Goal: Find specific page/section: Find specific page/section

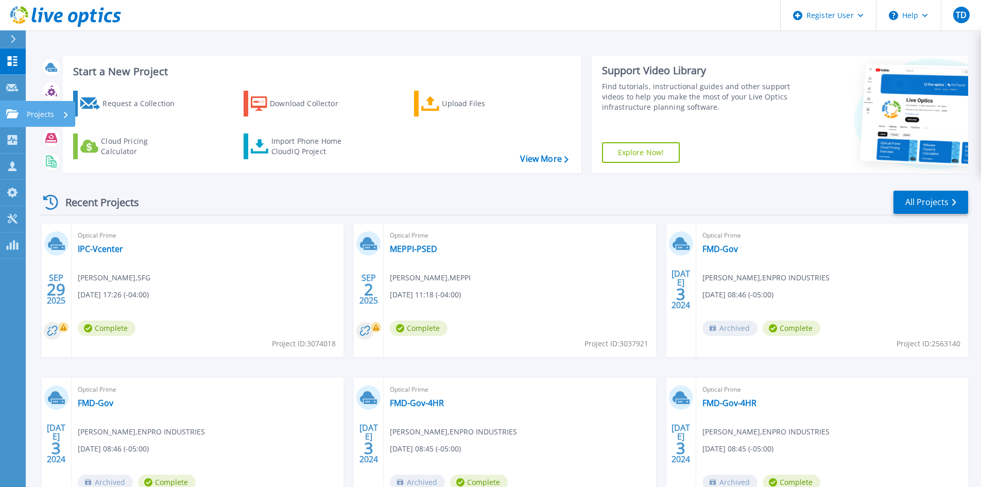
click at [10, 114] on icon at bounding box center [12, 113] width 12 height 9
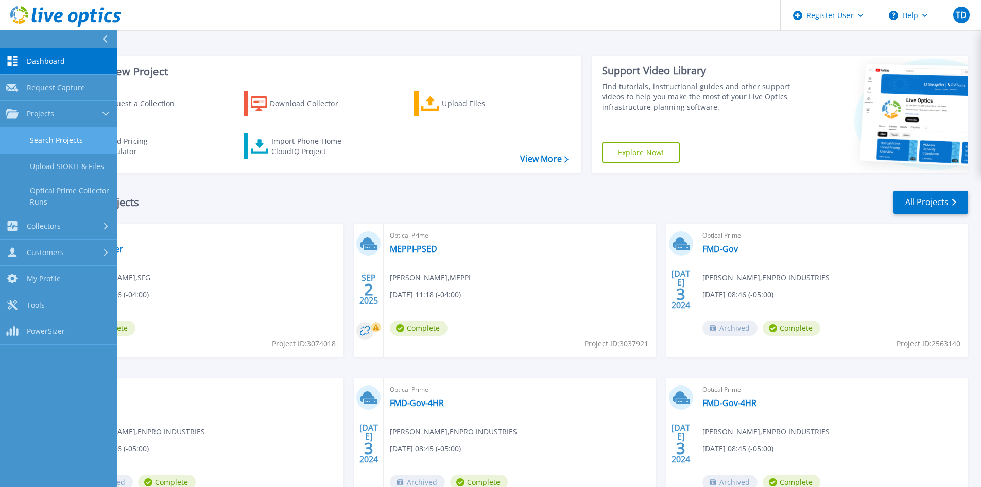
click at [29, 140] on link "Search Projects" at bounding box center [58, 140] width 117 height 26
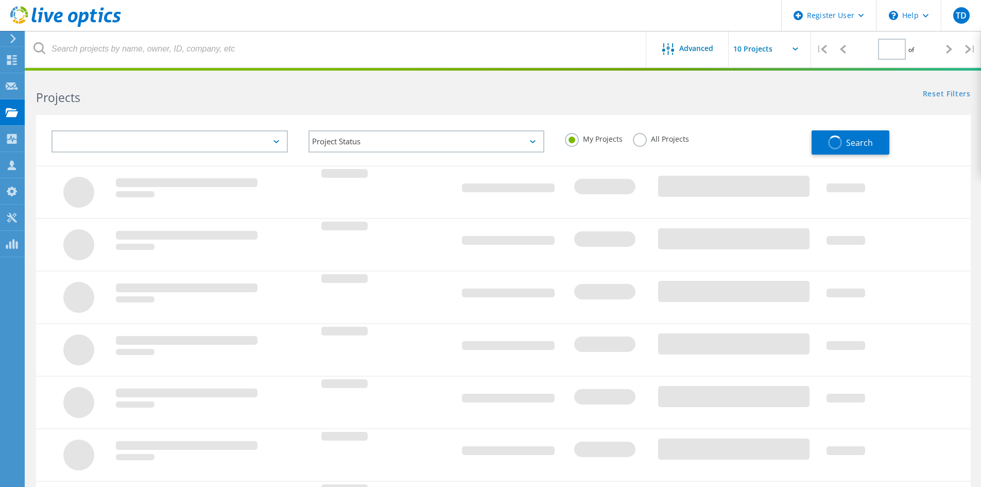
type input "1"
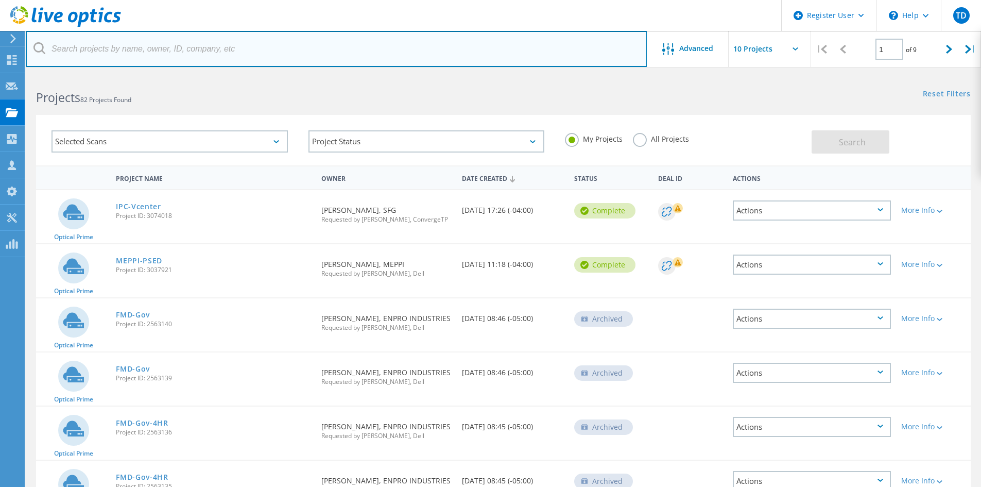
click at [152, 48] on input "text" at bounding box center [336, 49] width 621 height 36
click at [124, 50] on input "text" at bounding box center [336, 49] width 621 height 36
paste input "[PERSON_NAME][EMAIL_ADDRESS][PERSON_NAME][DOMAIN_NAME]"
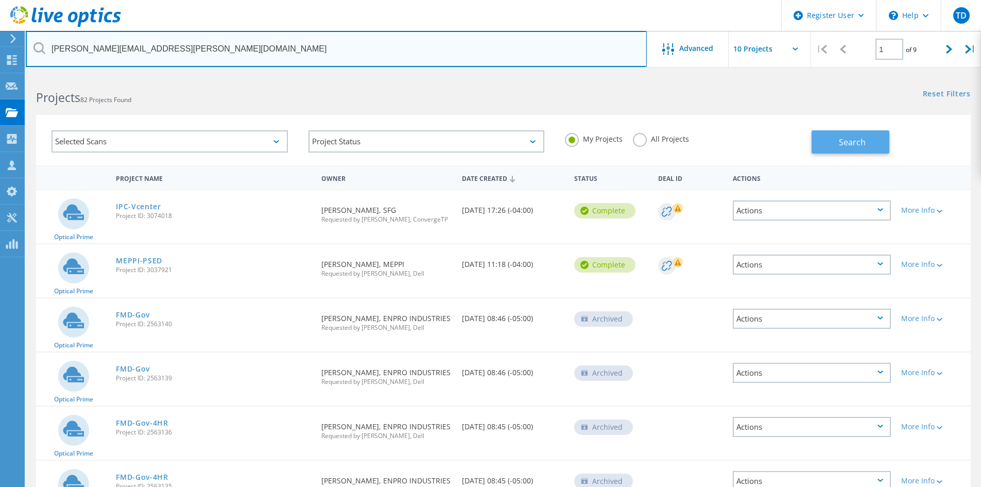
type input "[PERSON_NAME][EMAIL_ADDRESS][PERSON_NAME][DOMAIN_NAME]"
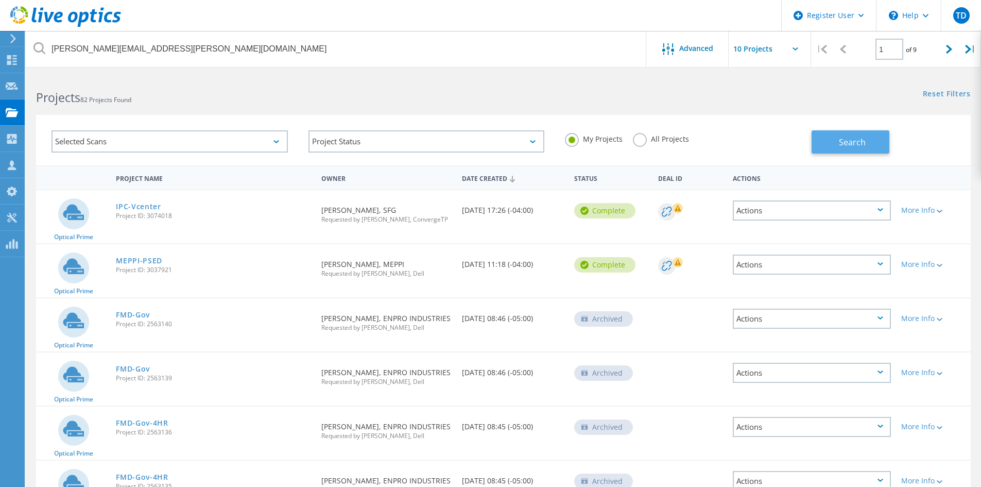
click at [833, 141] on button "Search" at bounding box center [851, 141] width 78 height 23
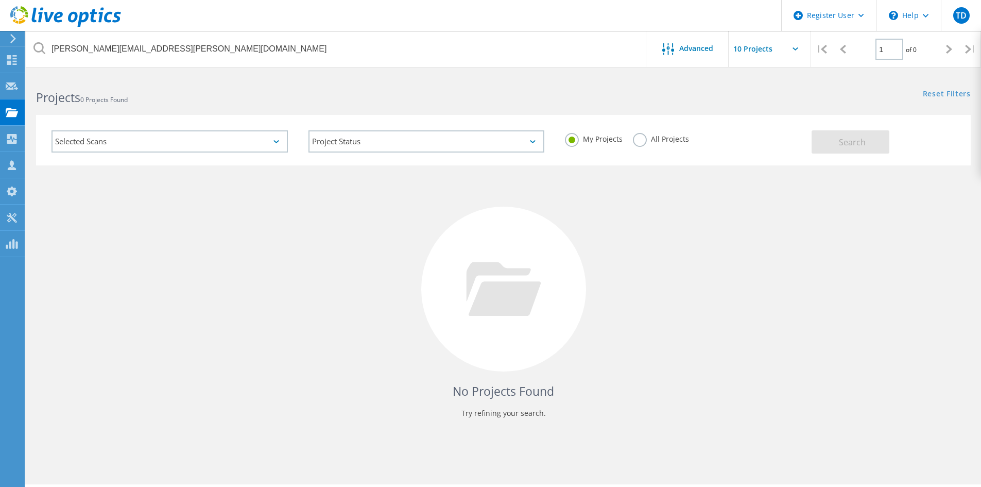
click at [642, 141] on label "All Projects" at bounding box center [661, 138] width 56 height 10
click at [0, 0] on input "All Projects" at bounding box center [0, 0] width 0 height 0
click at [842, 138] on span "Search" at bounding box center [852, 142] width 27 height 11
